Goal: Information Seeking & Learning: Check status

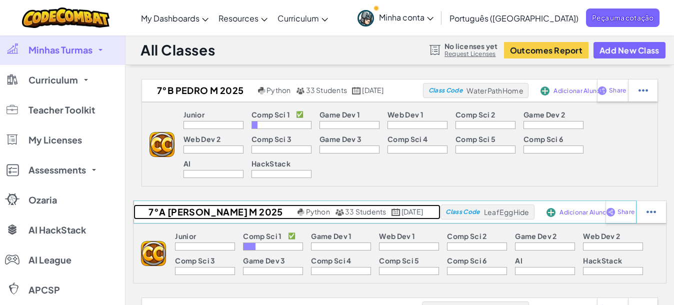
click at [214, 204] on h2 "7°A [PERSON_NAME] M 2025" at bounding box center [213, 211] width 161 height 15
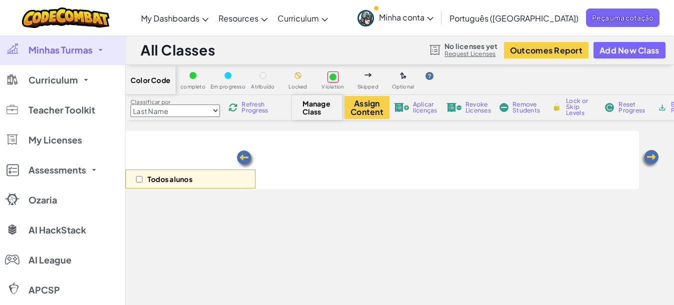
select select "560f1a9f22961295f9427742"
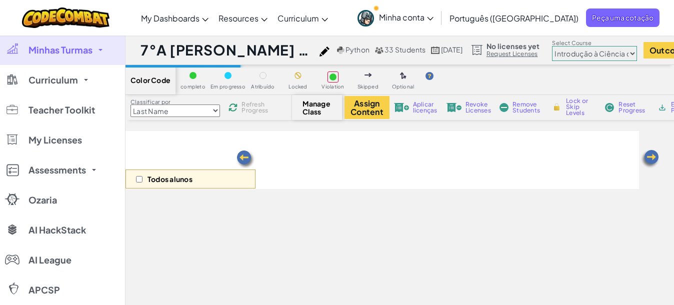
click at [538, 56] on select "[PERSON_NAME] Introdução à Ciência da Computação Desenvolvimento de Jogos 1 Des…" at bounding box center [594, 53] width 85 height 15
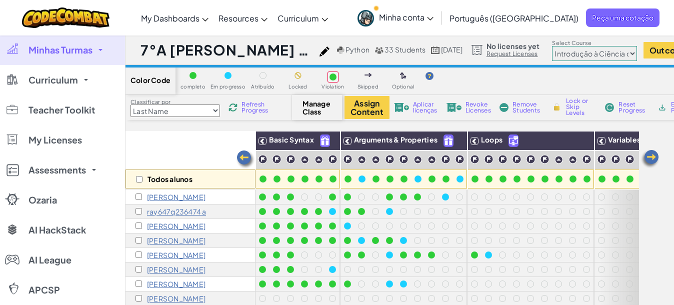
click at [538, 46] on select "[PERSON_NAME] Introdução à Ciência da Computação Desenvolvimento de Jogos 1 Des…" at bounding box center [594, 53] width 85 height 15
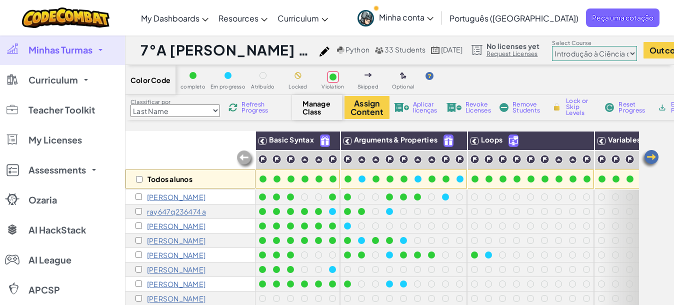
click at [159, 195] on p "[PERSON_NAME]" at bounding box center [176, 197] width 58 height 8
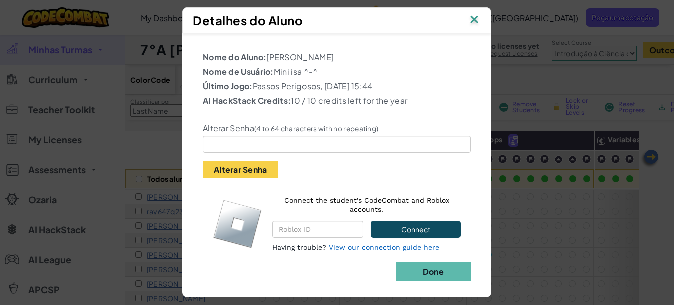
drag, startPoint x: 271, startPoint y: 71, endPoint x: 316, endPoint y: 70, distance: 45.0
click at [316, 70] on p "Nome de Usuário: Mini isa ^-^" at bounding box center [337, 72] width 268 height 12
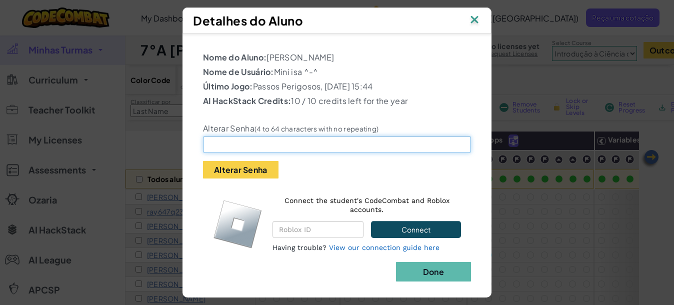
click at [251, 153] on input "text" at bounding box center [337, 144] width 268 height 17
type input "123456"
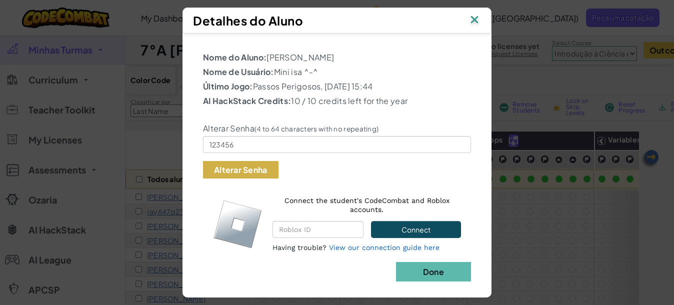
click at [233, 178] on button "Alterar Senha" at bounding box center [240, 169] width 75 height 17
drag, startPoint x: 273, startPoint y: 72, endPoint x: 316, endPoint y: 75, distance: 43.1
click at [316, 75] on p "Nome de Usuário: Mini isa ^-^" at bounding box center [337, 72] width 268 height 12
click at [481, 22] on img at bounding box center [474, 20] width 13 height 15
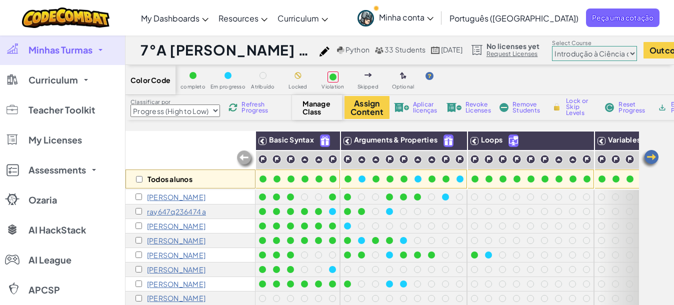
click at [130, 104] on select "Last Name first Name Progress (High to Low) Progress (Low to Hight)" at bounding box center [174, 110] width 89 height 12
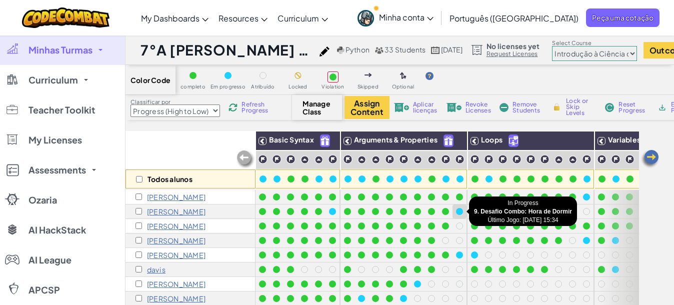
select select "Progress (Low to Hight)"
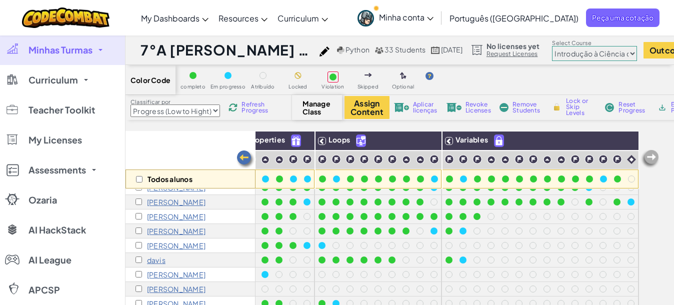
scroll to position [0, 162]
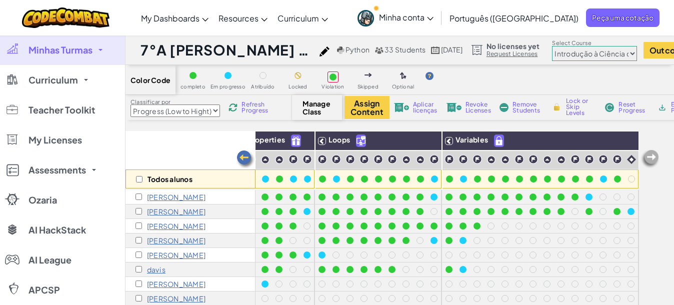
click at [160, 193] on p "[PERSON_NAME]" at bounding box center [176, 197] width 58 height 8
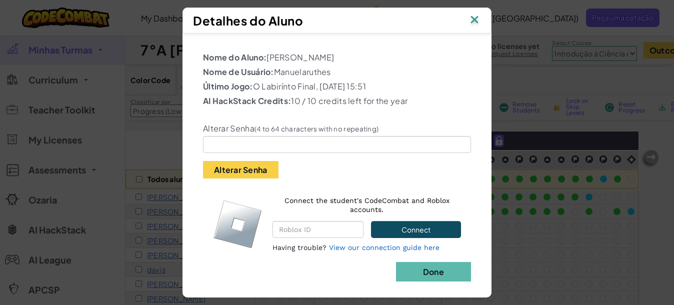
click at [476, 20] on img at bounding box center [474, 20] width 13 height 15
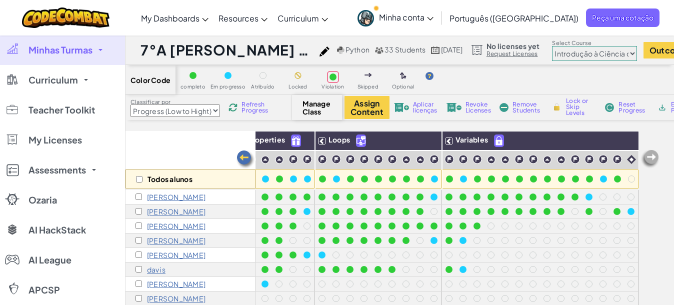
click at [163, 209] on p "[PERSON_NAME]" at bounding box center [176, 211] width 58 height 8
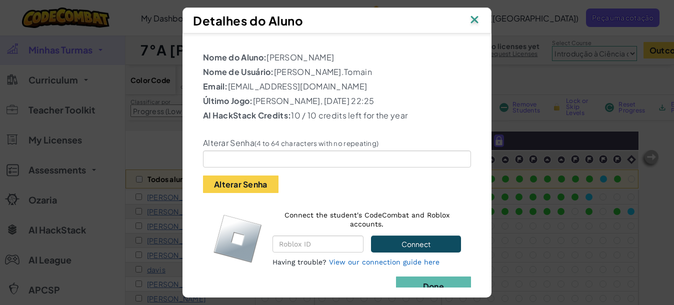
click at [478, 22] on img at bounding box center [474, 20] width 13 height 15
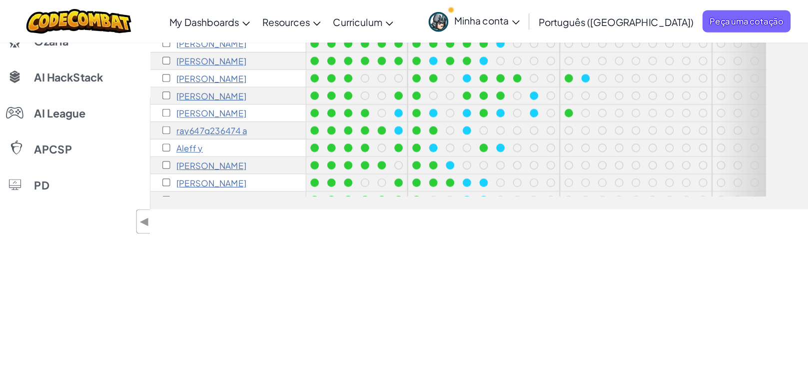
scroll to position [0, 0]
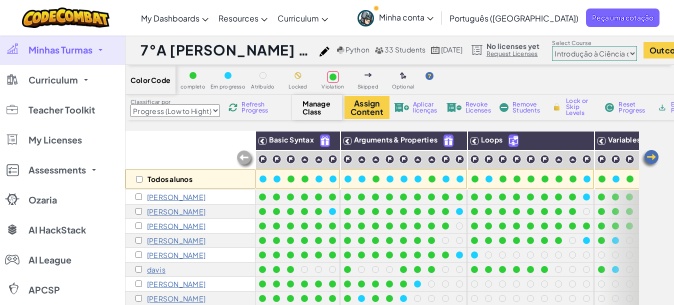
click at [264, 109] on span "Refresh Progress" at bounding box center [256, 107] width 31 height 12
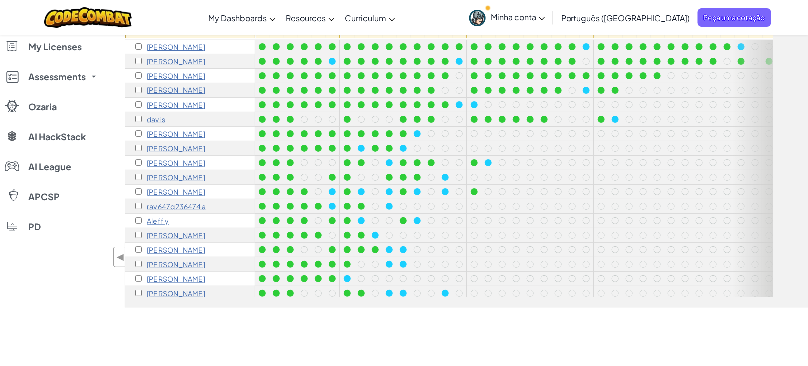
click at [154, 120] on p "davi s" at bounding box center [156, 119] width 18 height 8
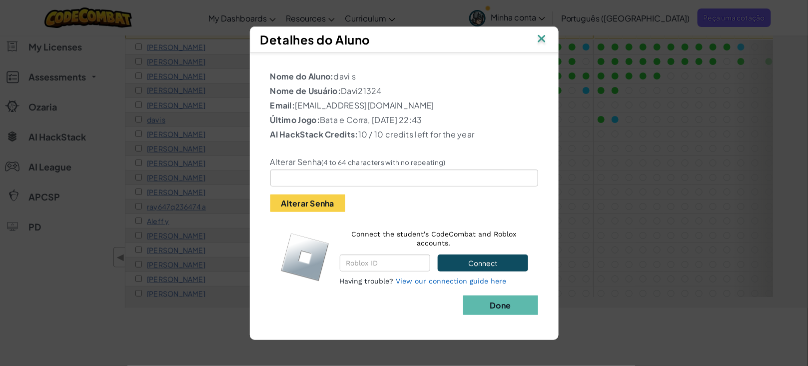
drag, startPoint x: 344, startPoint y: 89, endPoint x: 384, endPoint y: 91, distance: 40.0
click at [384, 91] on p "Nome de Usuário: Davi21324" at bounding box center [404, 91] width 268 height 12
click at [538, 36] on img at bounding box center [541, 39] width 13 height 15
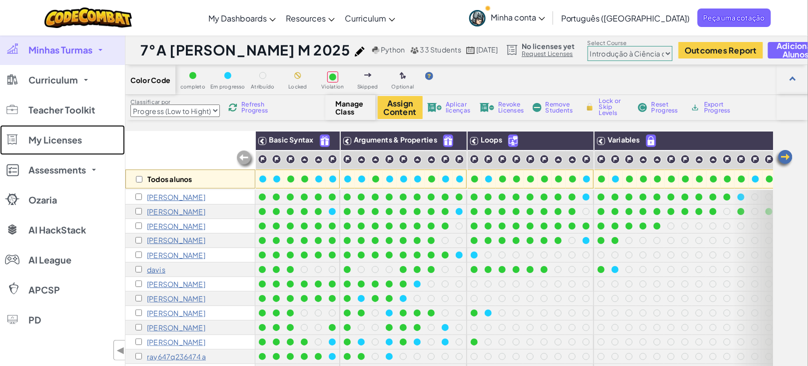
click at [0, 137] on link "My Licenses" at bounding box center [62, 140] width 125 height 30
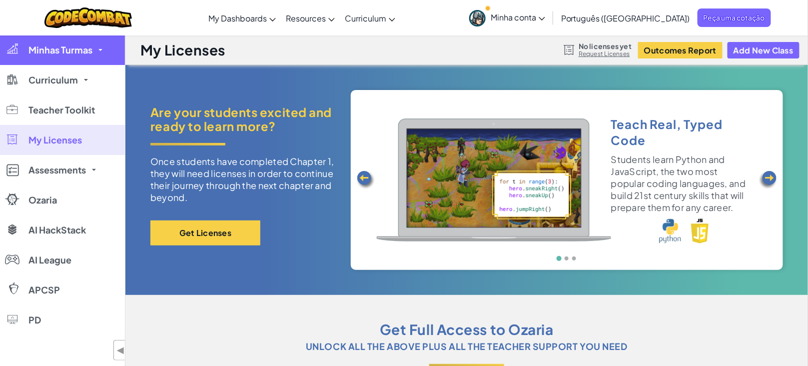
select select "560f1a9f22961295f9427742"
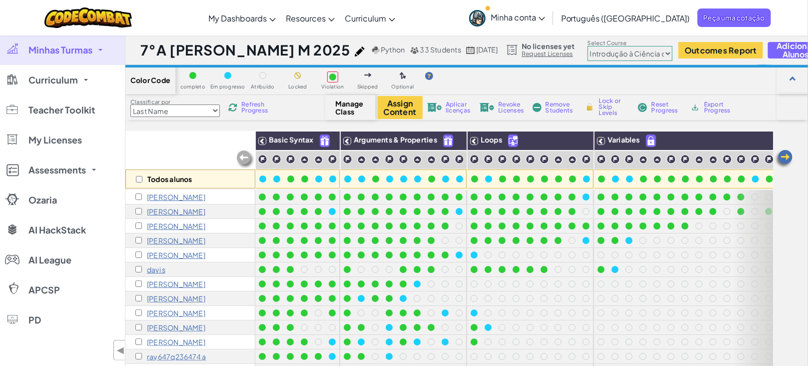
click at [155, 243] on p "Aleff y" at bounding box center [158, 371] width 22 height 8
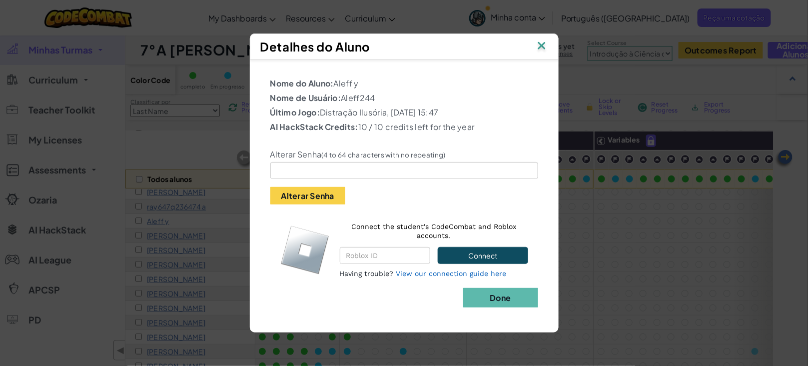
drag, startPoint x: 345, startPoint y: 93, endPoint x: 381, endPoint y: 93, distance: 36.0
click at [381, 93] on p "Nome de Usuário: Aleff244" at bounding box center [404, 98] width 268 height 12
click at [538, 41] on img at bounding box center [541, 46] width 13 height 15
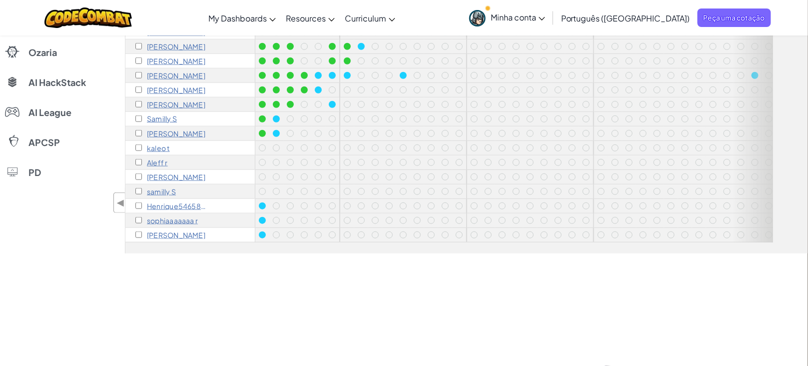
scroll to position [224, 0]
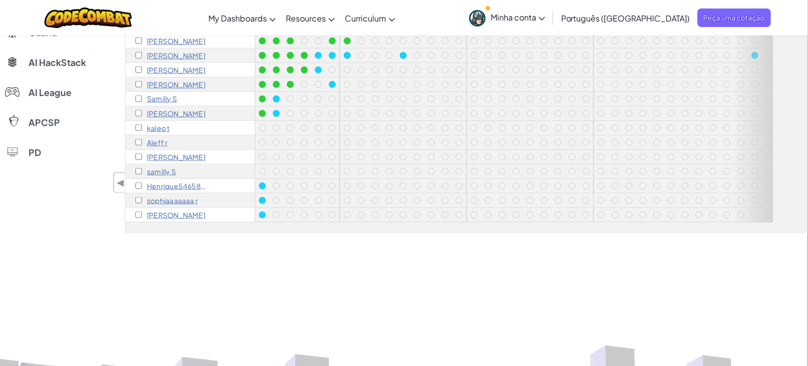
click at [165, 182] on p "Henrique54658734 e" at bounding box center [178, 186] width 62 height 8
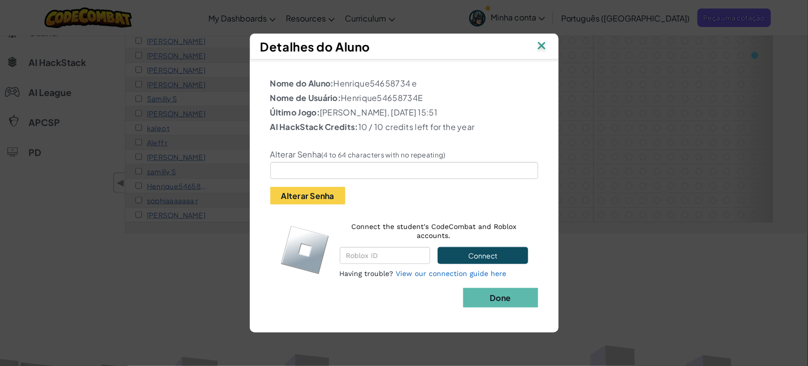
drag, startPoint x: 344, startPoint y: 93, endPoint x: 427, endPoint y: 94, distance: 83.0
click at [427, 94] on p "Nome de Usuário: Henrique54658734E" at bounding box center [404, 98] width 268 height 12
click at [538, 42] on img at bounding box center [541, 46] width 13 height 15
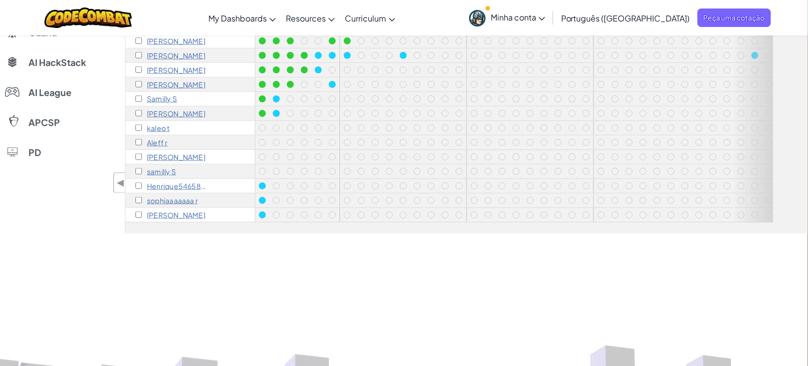
click at [167, 109] on p "[PERSON_NAME]" at bounding box center [176, 113] width 58 height 8
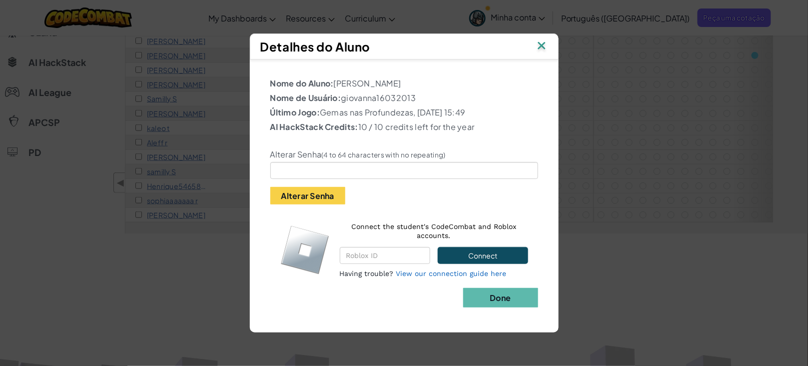
drag, startPoint x: 342, startPoint y: 91, endPoint x: 421, endPoint y: 90, distance: 79.0
click at [421, 92] on p "Nome de Usuário: giovanna16032013" at bounding box center [404, 98] width 268 height 12
click at [538, 39] on img at bounding box center [541, 46] width 13 height 15
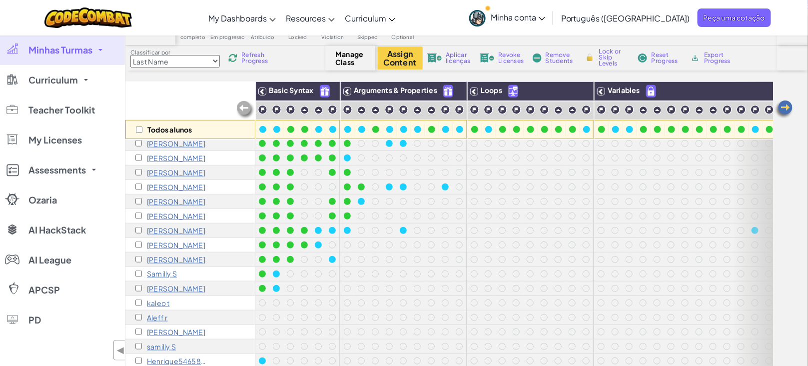
scroll to position [75, 0]
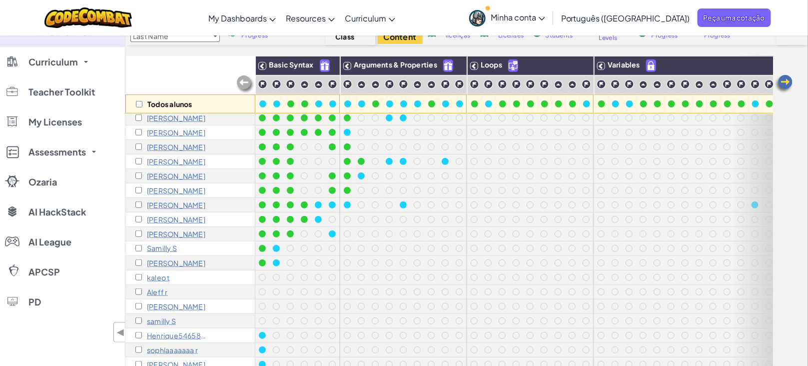
click at [167, 243] on p "[PERSON_NAME]" at bounding box center [176, 263] width 58 height 8
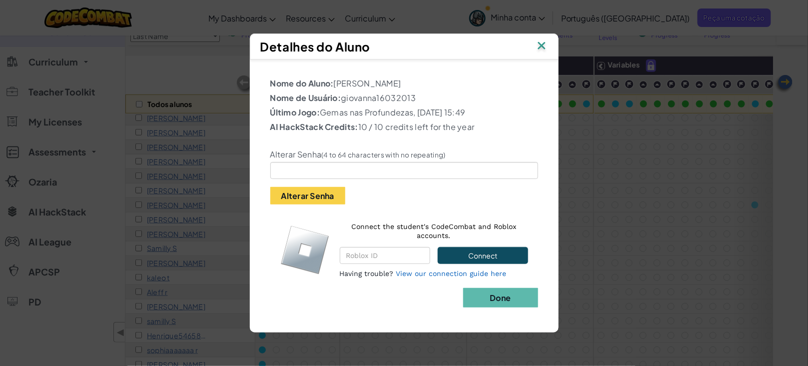
drag, startPoint x: 343, startPoint y: 88, endPoint x: 418, endPoint y: 91, distance: 75.0
click at [418, 92] on p "Nome de Usuário: giovanna16032013" at bounding box center [404, 98] width 268 height 12
click at [263, 204] on div "Alterar Senha (4 to 64 characters with no repeating) Alterar Senha" at bounding box center [404, 169] width 283 height 69
click at [206, 243] on div "Detalhes do Aluno Nome do Aluno: [PERSON_NAME] s Nome de Usuário: giovanna16032…" at bounding box center [404, 183] width 808 height 366
click at [538, 39] on img at bounding box center [541, 46] width 13 height 15
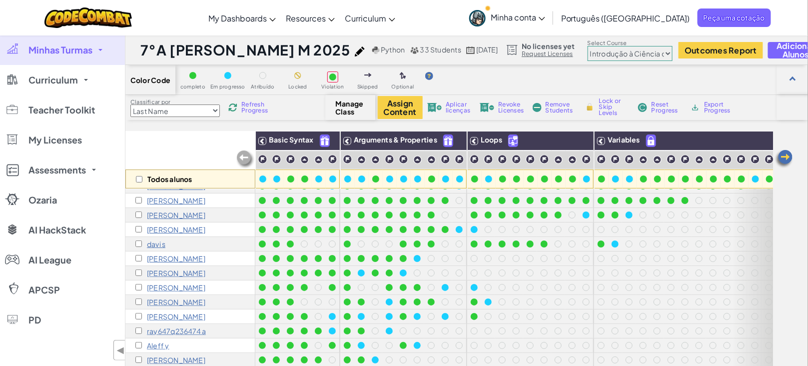
scroll to position [0, 0]
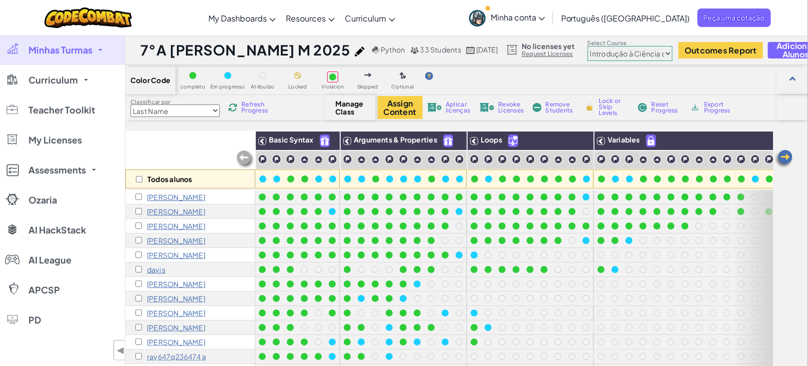
click at [212, 108] on select "Last Name first Name Progress (High to Low) Progress (Low to Hight)" at bounding box center [174, 110] width 89 height 12
select select "first Name"
click at [130, 104] on select "Last Name first Name Progress (High to Low) Progress (Low to Hight)" at bounding box center [174, 110] width 89 height 12
click at [212, 108] on select "Last Name first Name Progress (High to Low) Progress (Low to Hight)" at bounding box center [174, 110] width 89 height 12
click at [130, 104] on select "Last Name first Name Progress (High to Low) Progress (Low to Hight)" at bounding box center [174, 110] width 89 height 12
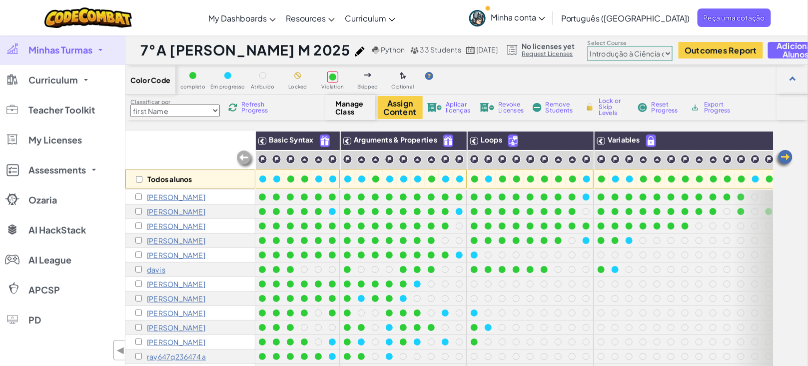
scroll to position [0, 0]
click at [251, 108] on span "Refresh Progress" at bounding box center [256, 107] width 31 height 12
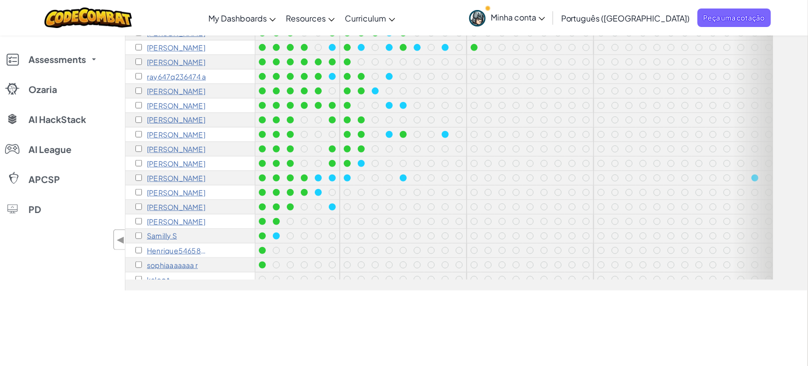
scroll to position [82, 0]
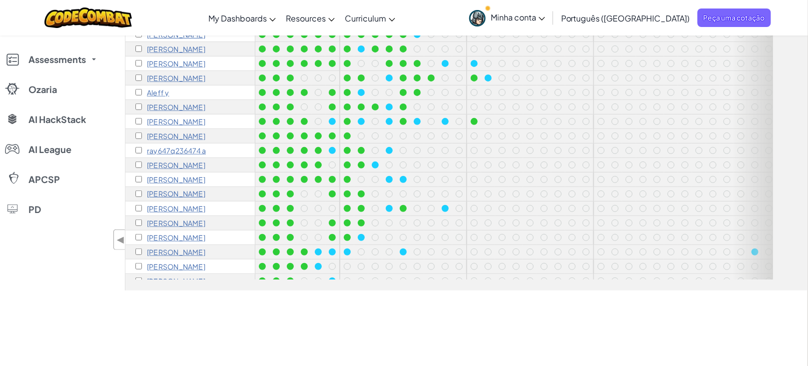
click at [166, 147] on p "ray647q236474 a" at bounding box center [176, 150] width 59 height 8
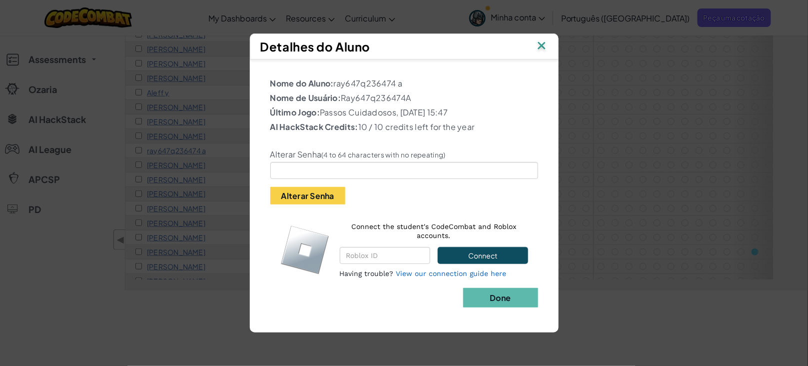
drag, startPoint x: 343, startPoint y: 91, endPoint x: 414, endPoint y: 91, distance: 71.5
click at [414, 92] on p "Nome de Usuário: Ray647q236474A" at bounding box center [404, 98] width 268 height 12
